Goal: Information Seeking & Learning: Compare options

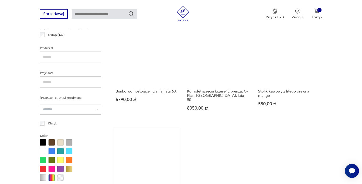
scroll to position [356, 0]
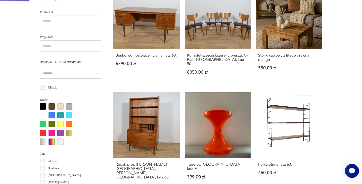
scroll to position [0, 0]
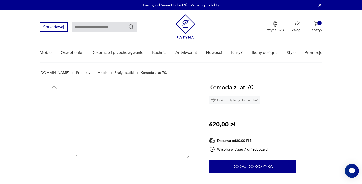
click at [53, 169] on img at bounding box center [54, 171] width 29 height 29
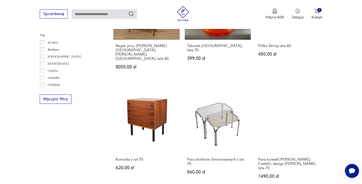
scroll to position [474, 0]
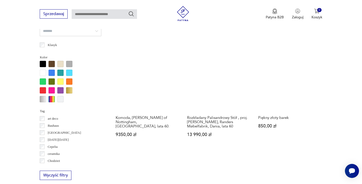
scroll to position [523, 0]
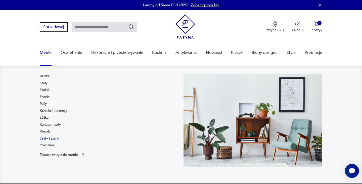
click at [48, 138] on link "Szafy i szafki" at bounding box center [50, 138] width 20 height 5
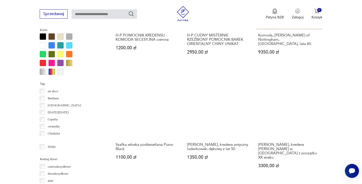
scroll to position [549, 0]
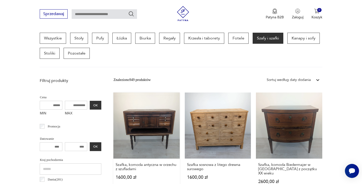
click at [129, 132] on link "Szafka, komoda antyczna w orzechu z szufladami 1600,00 zł" at bounding box center [146, 142] width 66 height 101
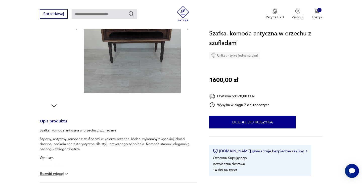
scroll to position [124, 0]
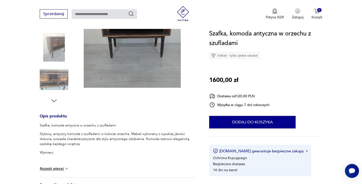
click at [62, 168] on button "Rozwiń więcej" at bounding box center [54, 168] width 29 height 5
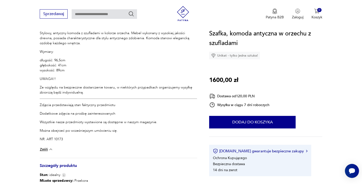
scroll to position [329, 0]
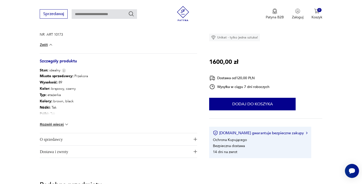
click at [56, 124] on button "Rozwiń więcej" at bounding box center [54, 124] width 29 height 5
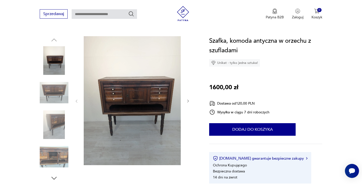
scroll to position [40, 0]
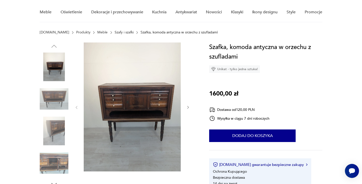
click at [59, 130] on img at bounding box center [54, 130] width 29 height 29
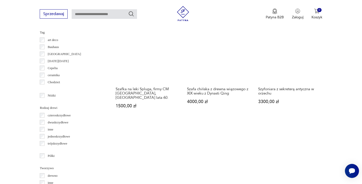
scroll to position [540, 0]
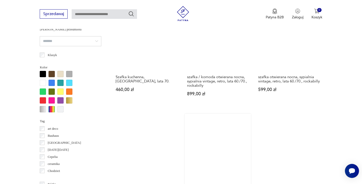
scroll to position [518, 0]
